Goal: Entertainment & Leisure: Consume media (video, audio)

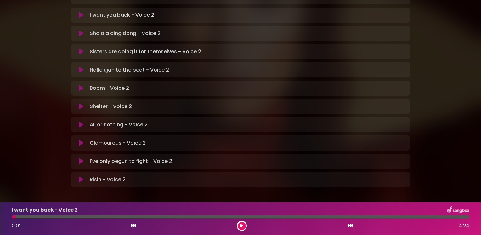
scroll to position [182, 0]
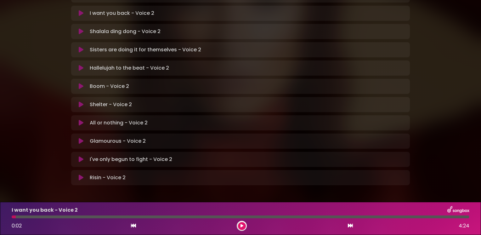
click at [81, 83] on icon at bounding box center [81, 86] width 5 height 6
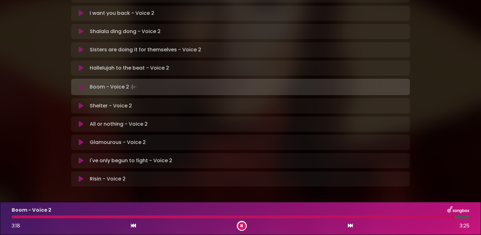
click at [79, 84] on icon at bounding box center [81, 87] width 4 height 6
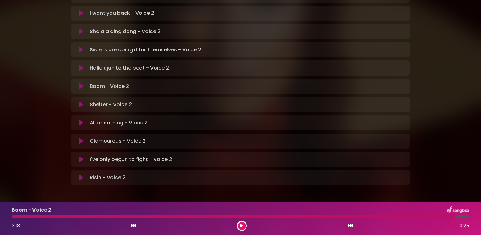
click at [79, 83] on icon at bounding box center [81, 86] width 5 height 6
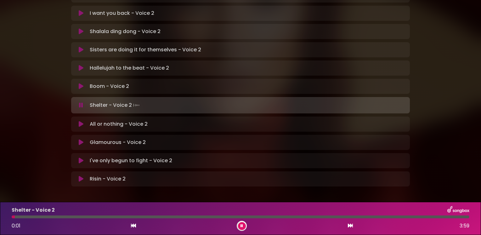
click at [79, 83] on icon at bounding box center [81, 86] width 5 height 6
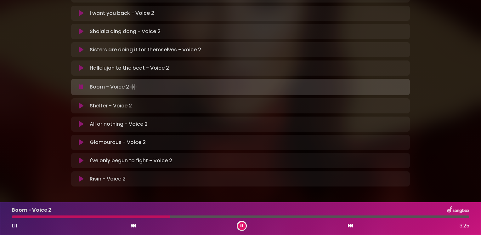
click at [242, 226] on icon at bounding box center [241, 226] width 3 height 4
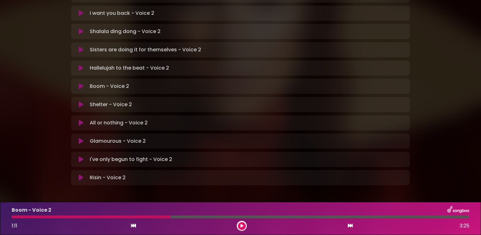
drag, startPoint x: 168, startPoint y: 217, endPoint x: 139, endPoint y: 216, distance: 28.3
click at [139, 216] on div at bounding box center [91, 216] width 159 height 3
drag, startPoint x: 170, startPoint y: 216, endPoint x: 147, endPoint y: 213, distance: 23.8
click at [146, 213] on div "Boom - Voice 2 1:11 3:25" at bounding box center [240, 218] width 465 height 25
click at [242, 226] on icon at bounding box center [241, 226] width 3 height 4
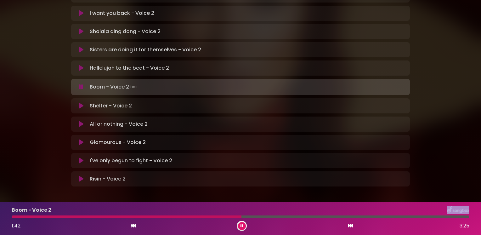
click at [240, 222] on button at bounding box center [242, 226] width 8 height 8
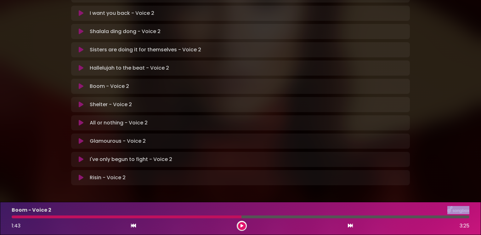
click at [80, 83] on icon at bounding box center [81, 86] width 5 height 6
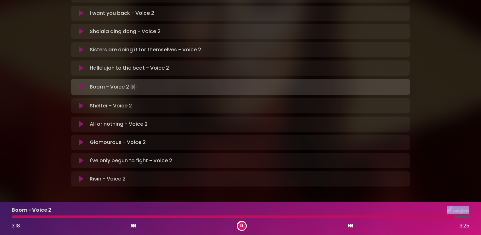
click at [242, 226] on icon at bounding box center [241, 226] width 3 height 4
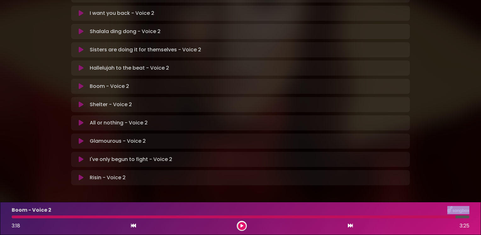
click at [80, 83] on icon at bounding box center [81, 86] width 5 height 6
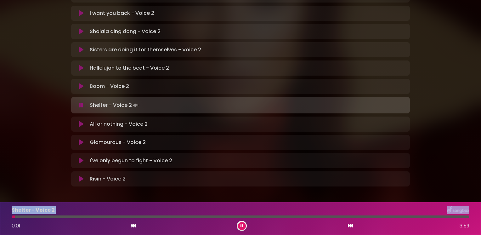
click at [81, 83] on icon at bounding box center [81, 86] width 5 height 6
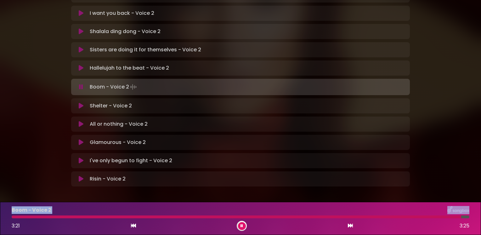
click at [80, 84] on icon at bounding box center [81, 87] width 4 height 6
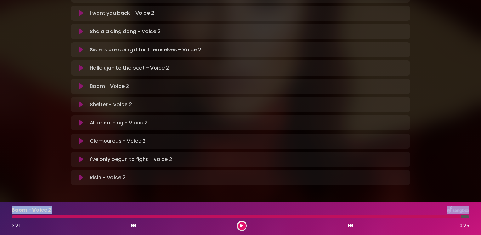
click at [81, 83] on icon at bounding box center [81, 86] width 5 height 6
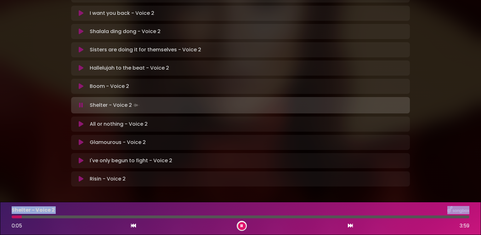
click at [80, 83] on icon at bounding box center [81, 86] width 5 height 6
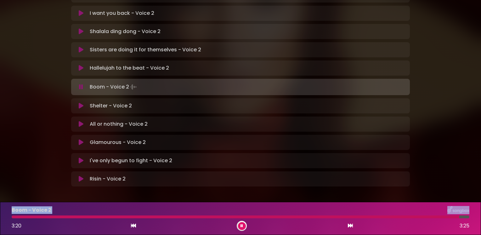
click at [242, 226] on icon at bounding box center [241, 226] width 3 height 4
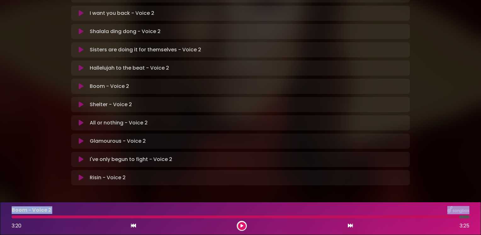
click at [80, 83] on icon at bounding box center [81, 86] width 5 height 6
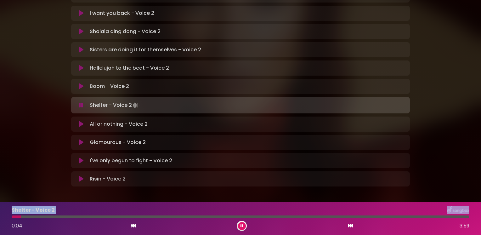
click at [80, 83] on icon at bounding box center [81, 86] width 5 height 6
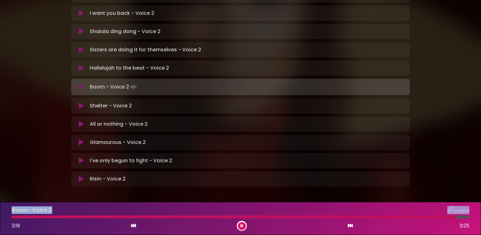
click at [241, 225] on icon at bounding box center [241, 226] width 3 height 4
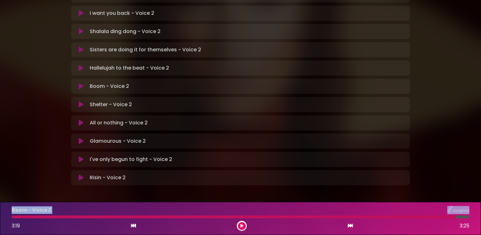
click at [79, 83] on icon at bounding box center [81, 86] width 5 height 6
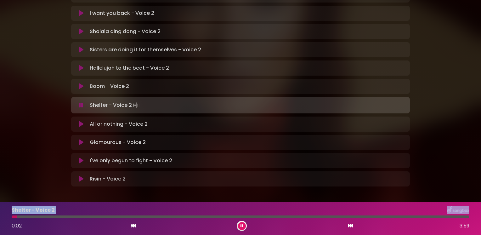
click at [82, 83] on icon at bounding box center [81, 86] width 5 height 6
click at [81, 102] on icon at bounding box center [81, 105] width 4 height 6
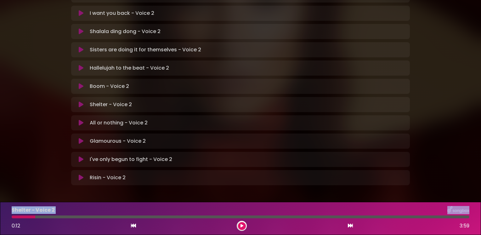
click at [81, 101] on icon at bounding box center [81, 104] width 5 height 6
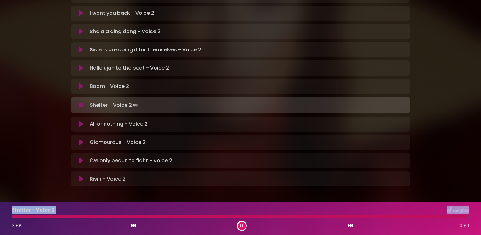
click at [81, 102] on icon at bounding box center [81, 105] width 4 height 6
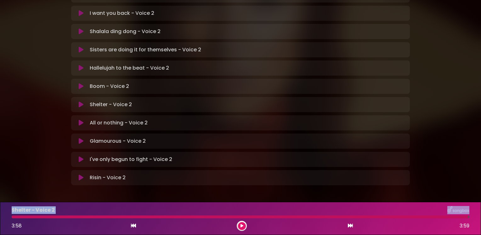
click at [80, 101] on icon at bounding box center [81, 104] width 5 height 6
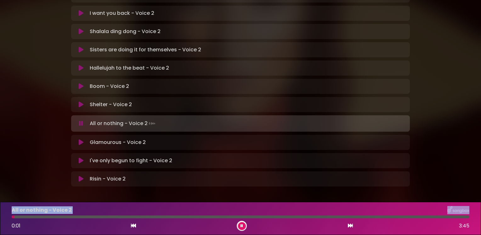
click at [81, 101] on icon at bounding box center [81, 104] width 5 height 6
click at [80, 101] on icon at bounding box center [81, 104] width 5 height 6
click at [82, 120] on icon at bounding box center [81, 123] width 4 height 6
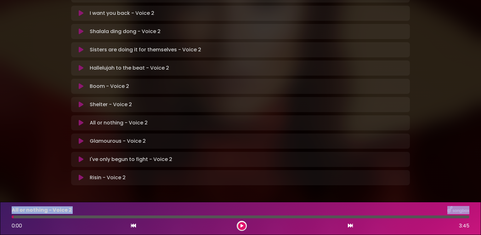
drag, startPoint x: 130, startPoint y: 203, endPoint x: 136, endPoint y: 156, distance: 47.6
click at [80, 101] on icon at bounding box center [81, 104] width 5 height 6
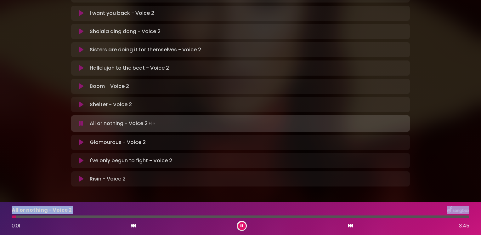
click at [81, 101] on icon at bounding box center [81, 104] width 5 height 6
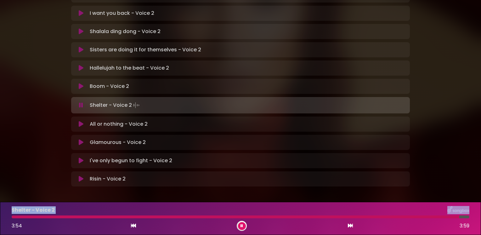
click at [81, 102] on icon at bounding box center [81, 105] width 4 height 6
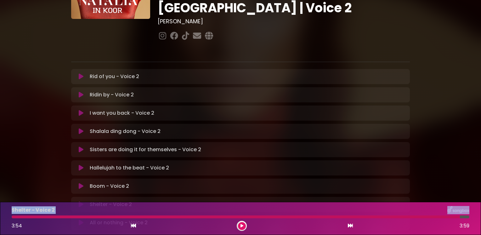
scroll to position [0, 0]
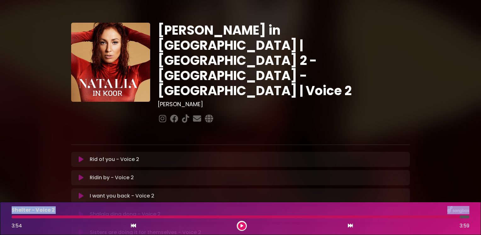
click at [81, 156] on icon at bounding box center [81, 159] width 5 height 6
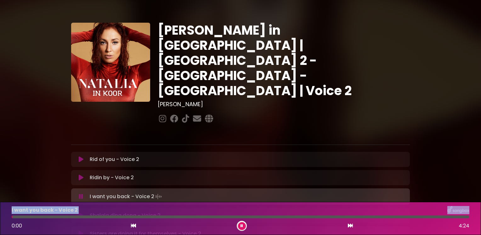
click at [81, 193] on icon at bounding box center [81, 196] width 4 height 6
